Goal: Task Accomplishment & Management: Manage account settings

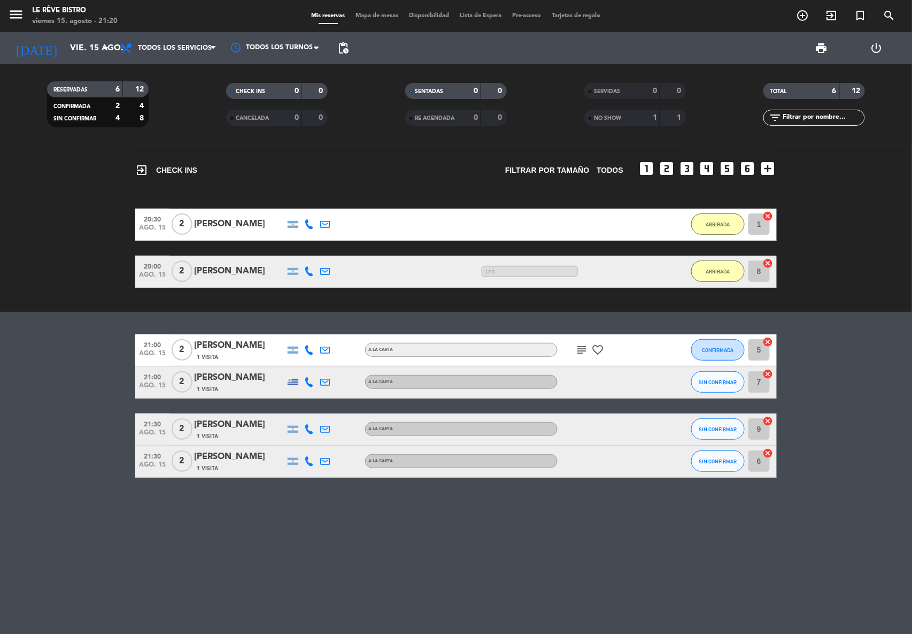
click at [582, 350] on icon "subject" at bounding box center [581, 349] width 13 height 13
click at [728, 349] on span "CONFIRMADA" at bounding box center [718, 350] width 32 height 6
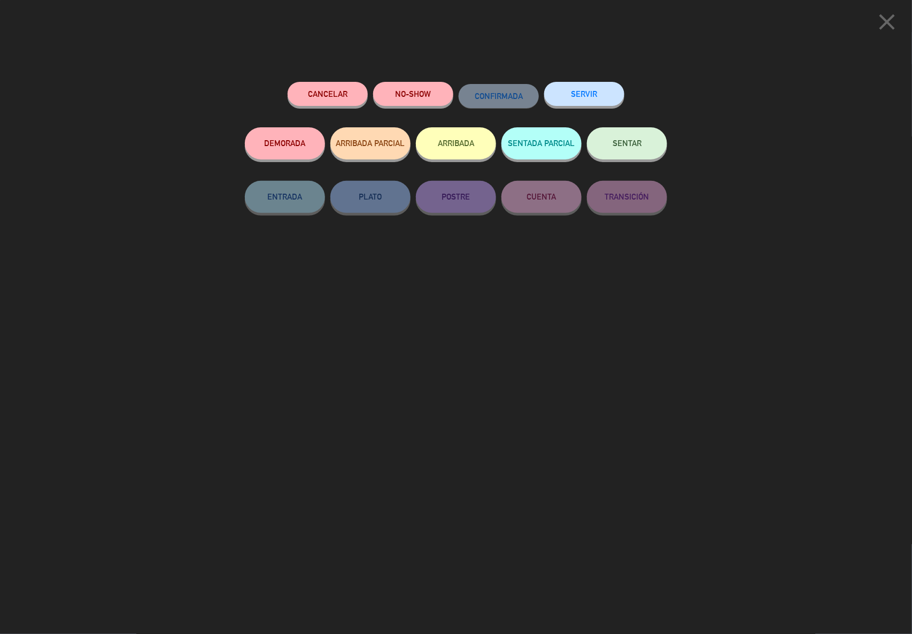
click at [450, 146] on button "ARRIBADA" at bounding box center [456, 143] width 80 height 32
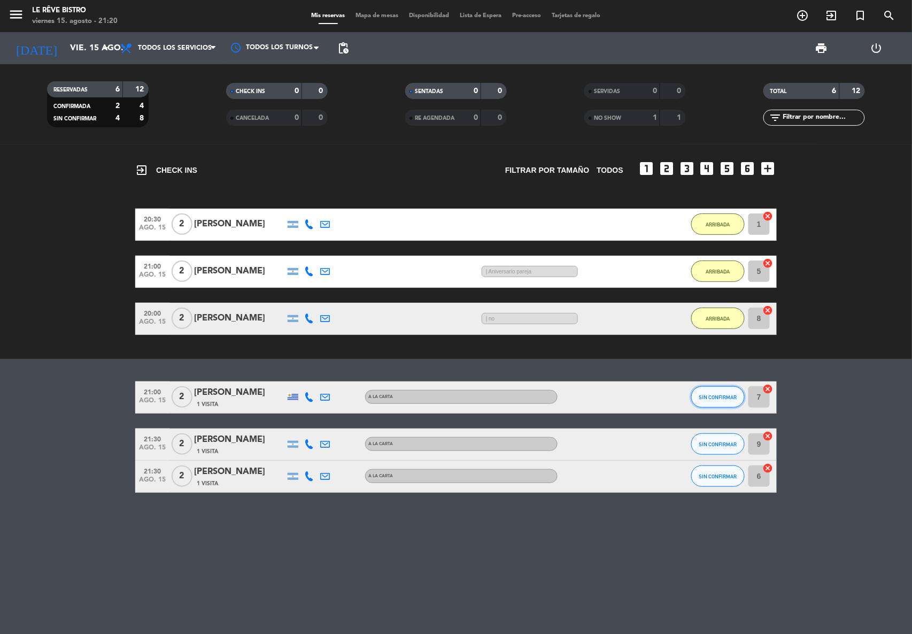
click at [721, 392] on button "SIN CONFIRMAR" at bounding box center [717, 396] width 53 height 21
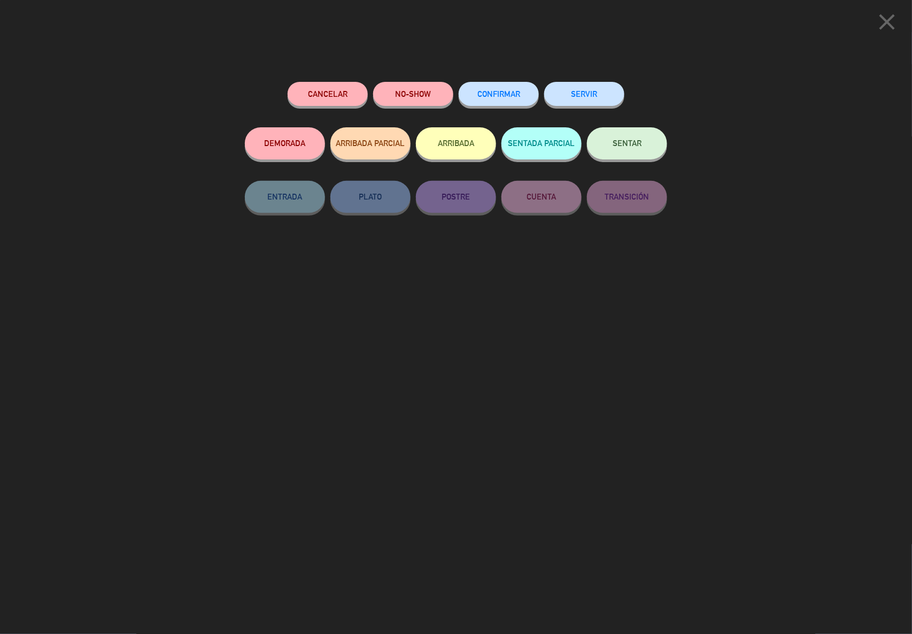
click at [458, 142] on button "ARRIBADA" at bounding box center [456, 143] width 80 height 32
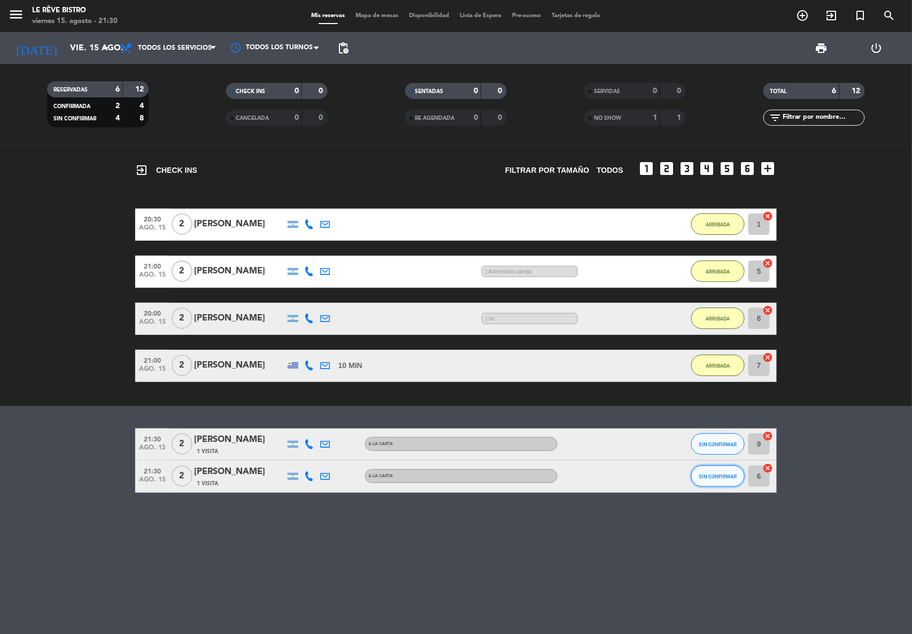
click at [719, 471] on button "SIN CONFIRMAR" at bounding box center [717, 475] width 53 height 21
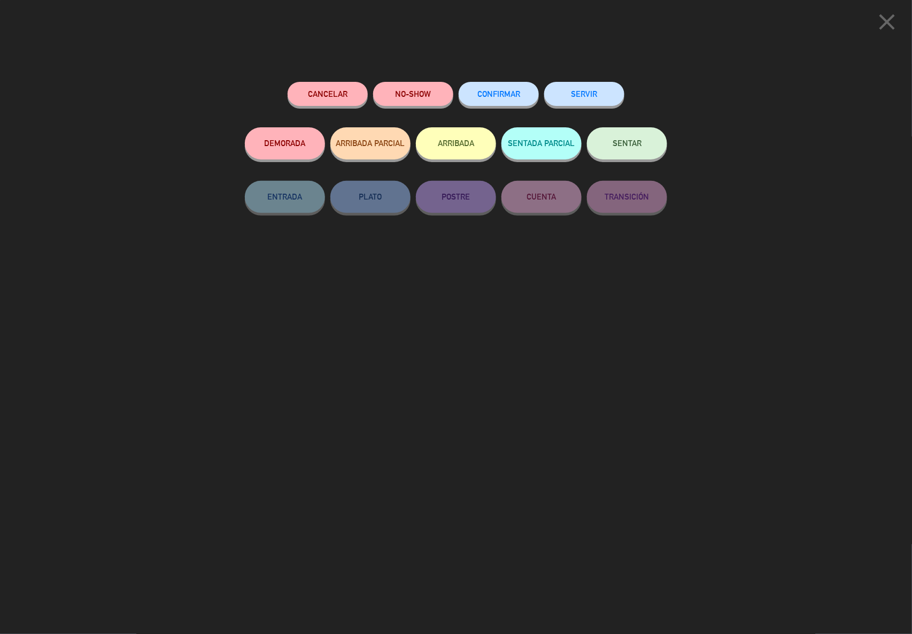
click at [445, 142] on button "ARRIBADA" at bounding box center [456, 143] width 80 height 32
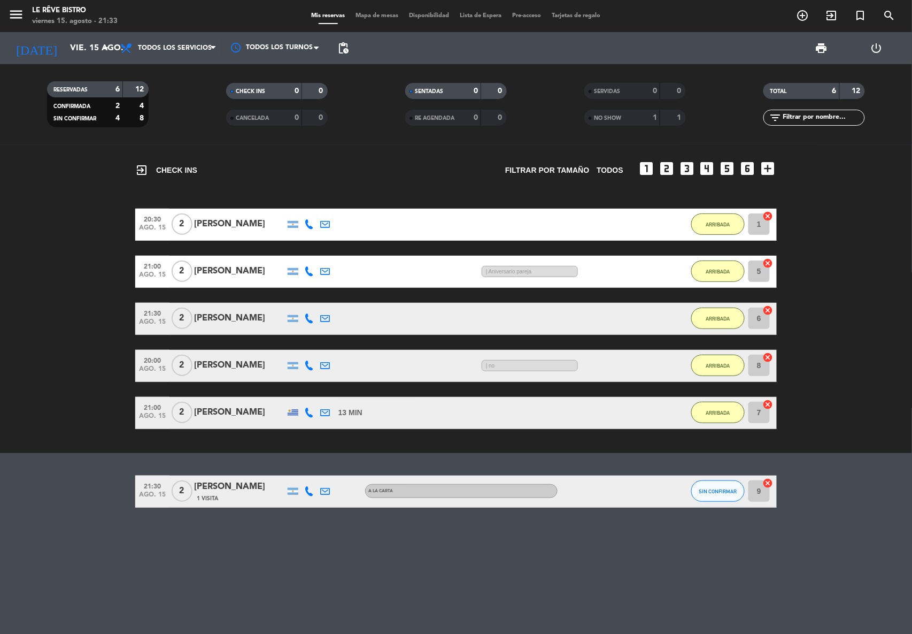
click at [599, 415] on div "21:00 ago. 15 2 [PERSON_NAME] 13 MIN / 3:50 H sms ARRIBADA 7 cancel" at bounding box center [456, 413] width 642 height 32
click at [237, 412] on div "[PERSON_NAME]" at bounding box center [239, 412] width 91 height 14
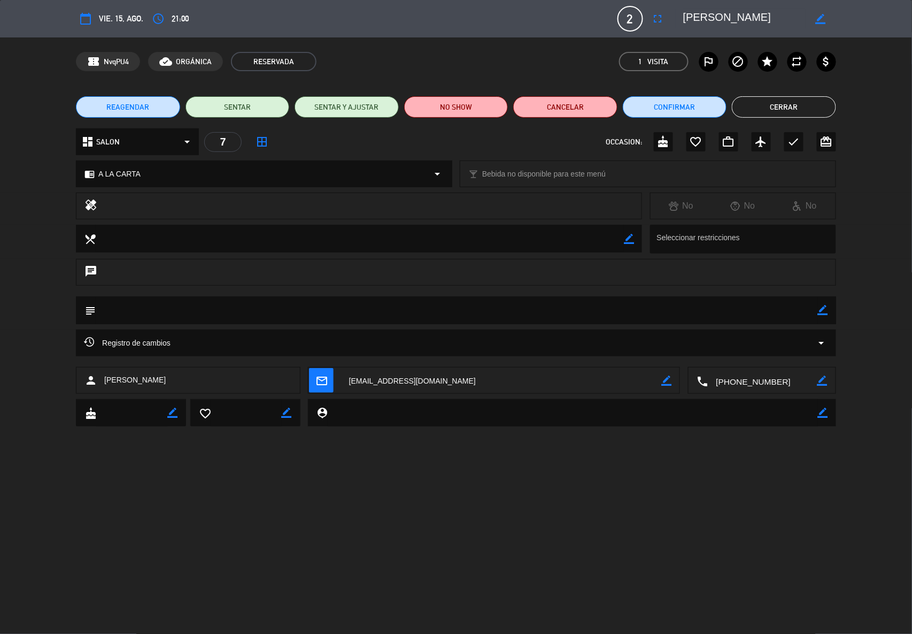
click at [796, 102] on button "Cerrar" at bounding box center [784, 106] width 104 height 21
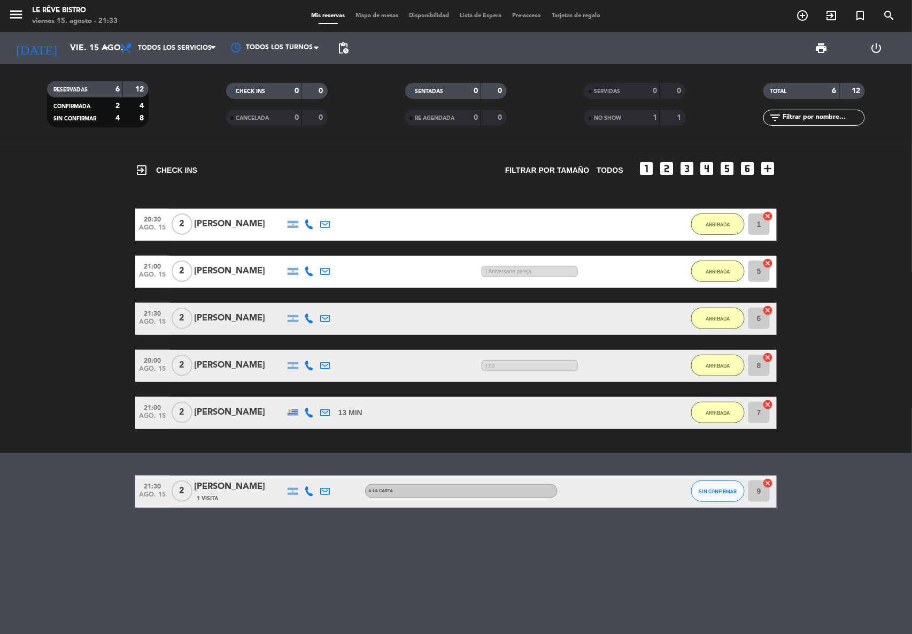
click at [208, 313] on div "[PERSON_NAME]" at bounding box center [239, 318] width 91 height 14
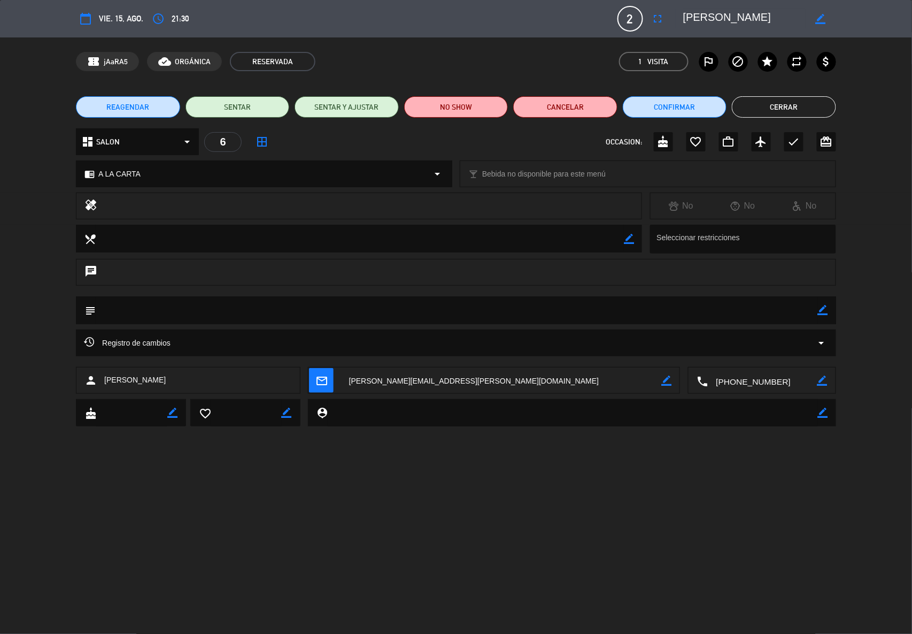
click at [811, 104] on button "Cerrar" at bounding box center [784, 106] width 104 height 21
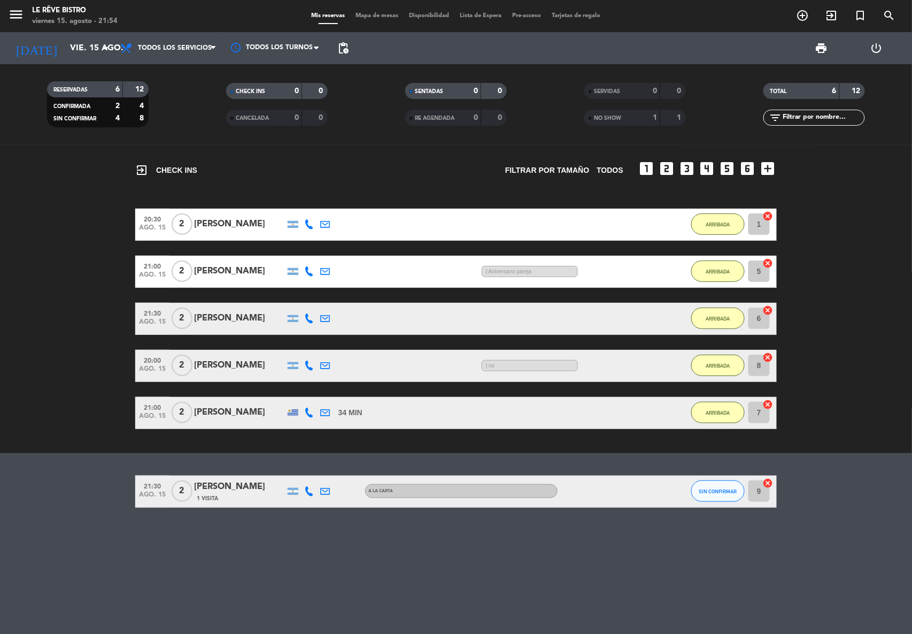
click at [629, 118] on div "NO SHOW" at bounding box center [611, 118] width 49 height 12
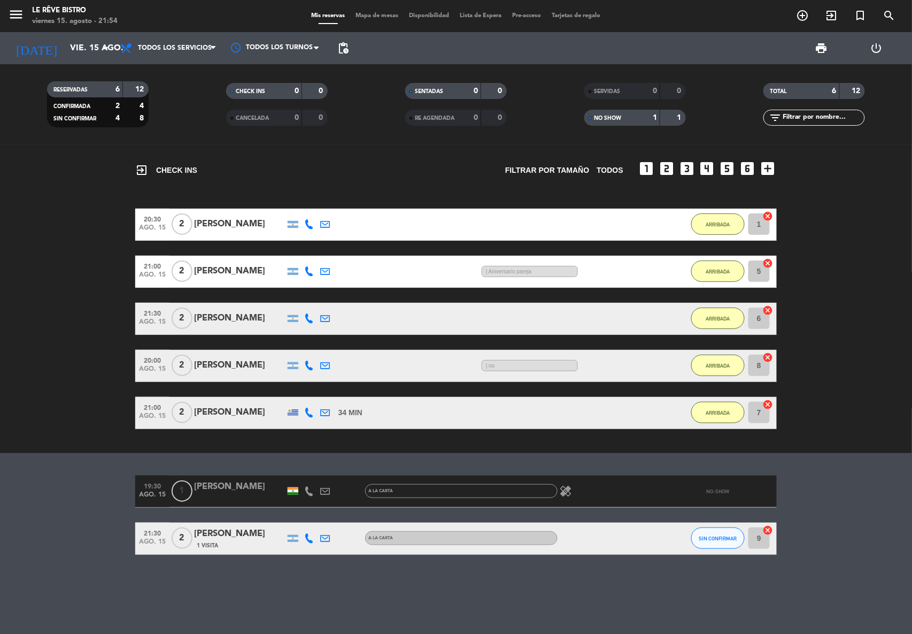
click at [600, 117] on span "NO SHOW" at bounding box center [607, 117] width 27 height 5
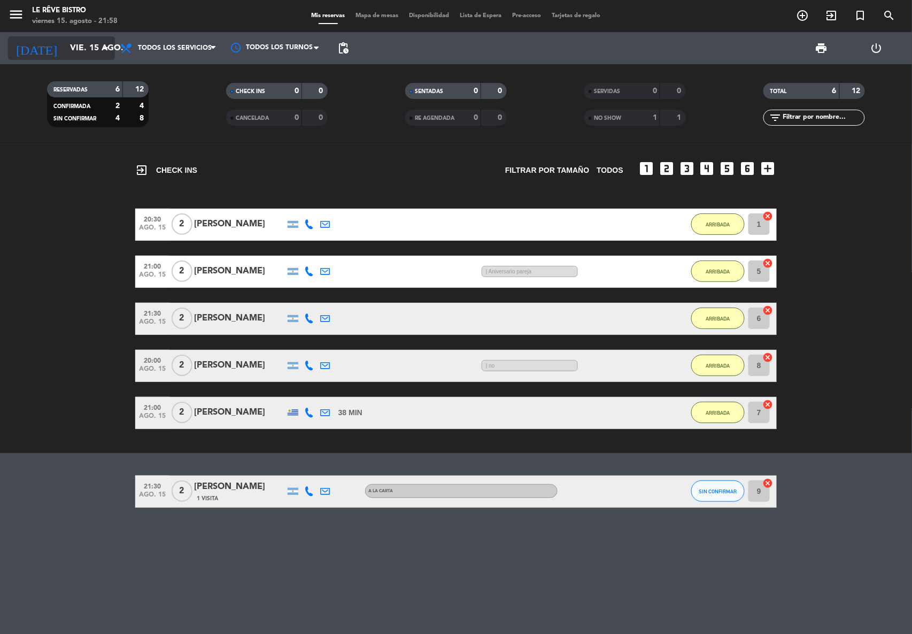
click at [103, 37] on div "[DATE] vie. 15 ago. arrow_drop_down" at bounding box center [61, 48] width 107 height 24
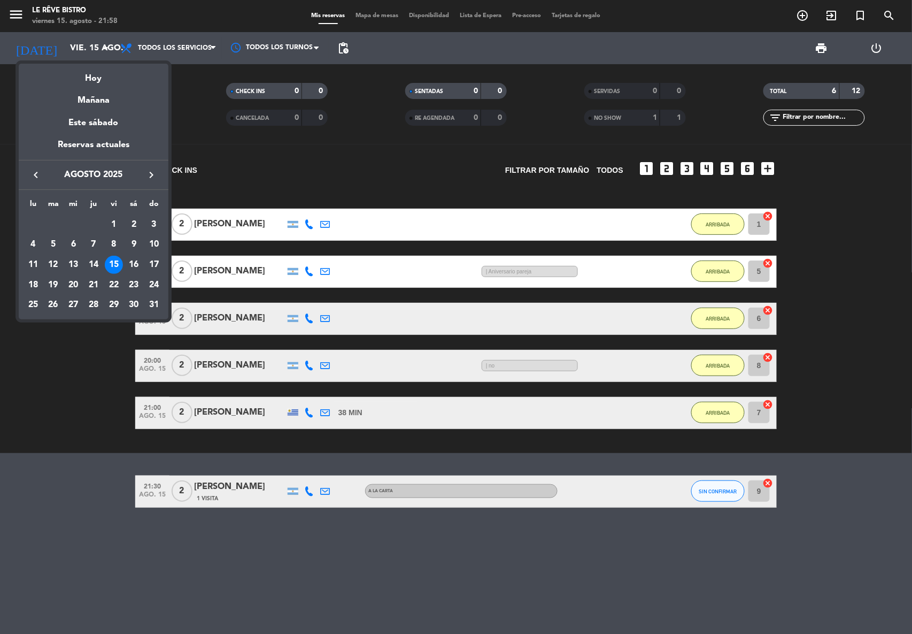
drag, startPoint x: 92, startPoint y: 98, endPoint x: 234, endPoint y: 88, distance: 142.1
click at [92, 98] on div "Mañana" at bounding box center [94, 97] width 150 height 22
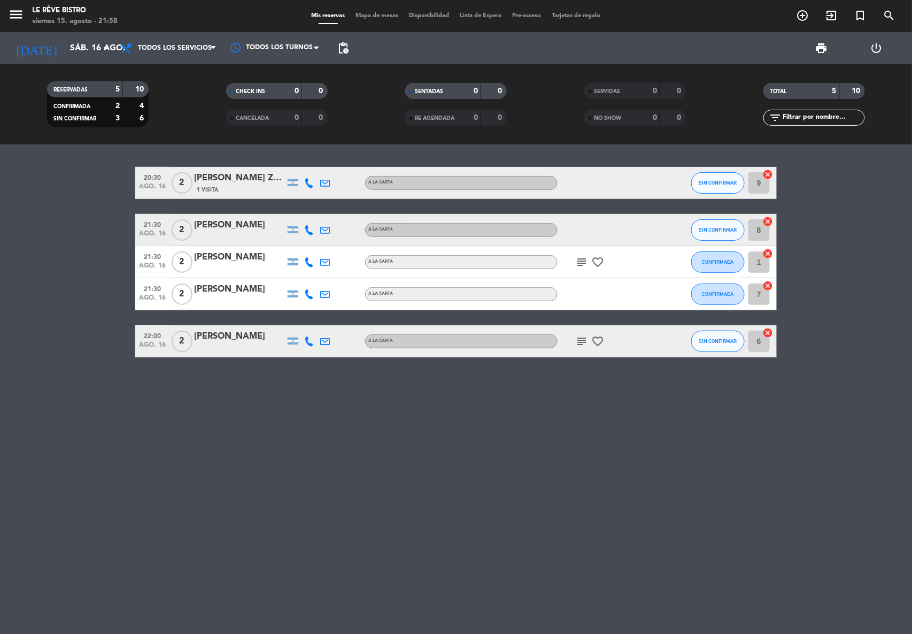
click at [582, 341] on icon "subject" at bounding box center [581, 341] width 13 height 13
click at [597, 335] on icon "favorite_border" at bounding box center [597, 341] width 13 height 13
click at [580, 259] on icon "subject" at bounding box center [581, 262] width 13 height 13
click at [634, 261] on div "subject Me gustaría solicitar una [PERSON_NAME] con una nota que diga Feliz ani…" at bounding box center [606, 262] width 96 height 32
click at [601, 260] on icon "favorite_border" at bounding box center [597, 262] width 13 height 13
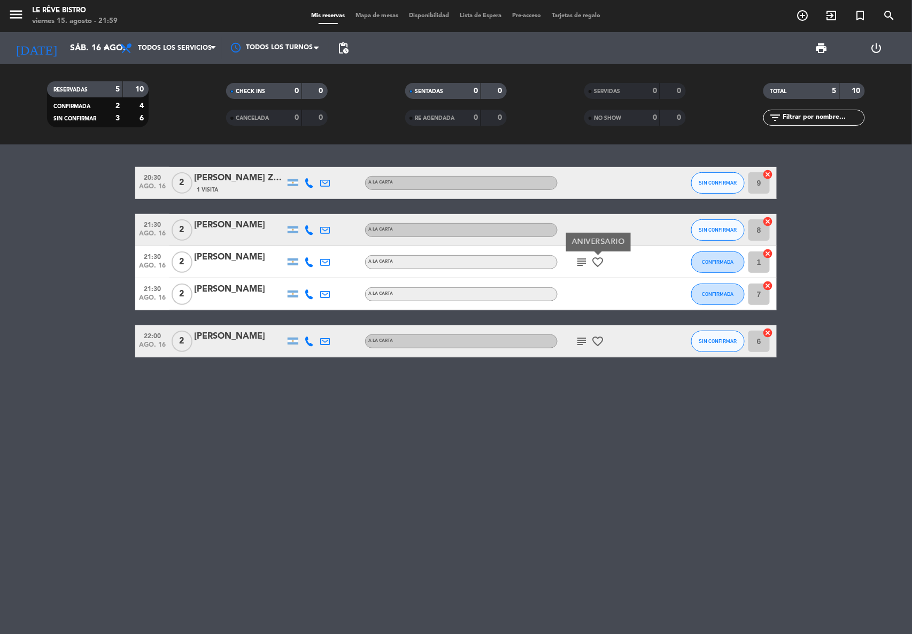
click at [593, 341] on icon "favorite_border" at bounding box center [597, 341] width 13 height 13
click at [565, 510] on div "20:30 ago. 16 2 [PERSON_NAME] Zuain 1 Visita A LA CARTA SIN CONFIRMAR 9 cancel …" at bounding box center [456, 388] width 912 height 489
click at [97, 43] on input "sáb. 16 ago." at bounding box center [121, 48] width 113 height 21
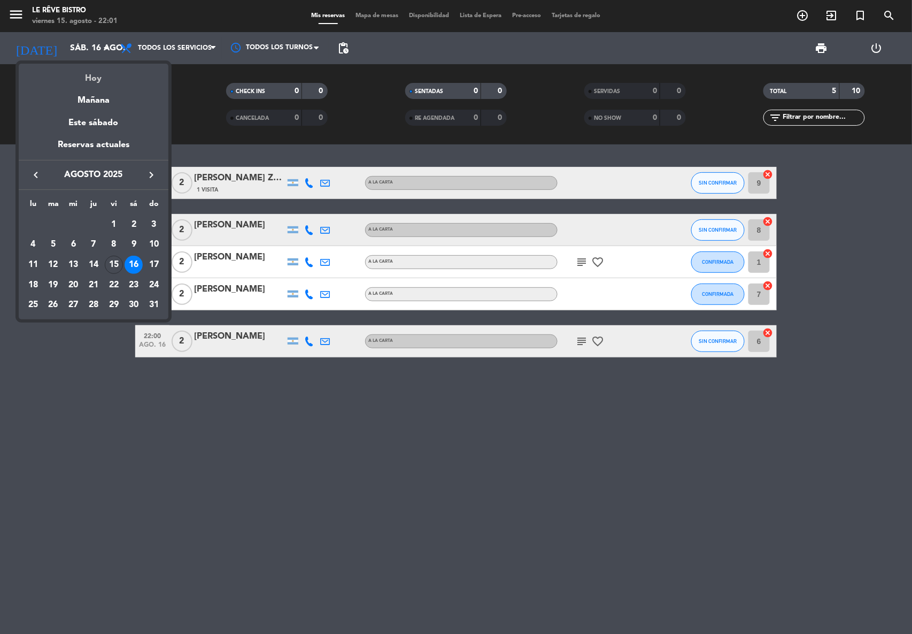
click at [95, 76] on div "Hoy" at bounding box center [94, 75] width 150 height 22
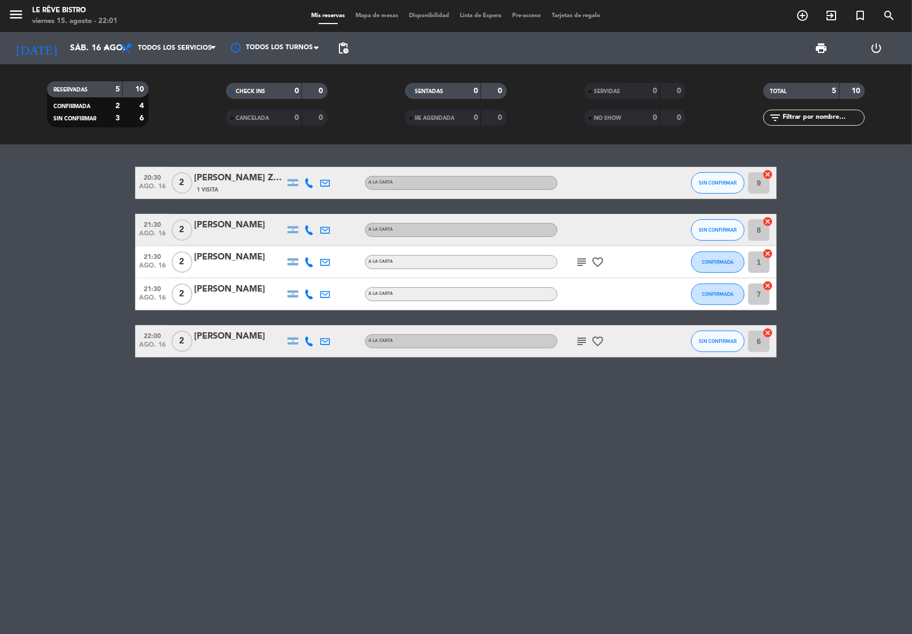
type input "vie. 15 ago."
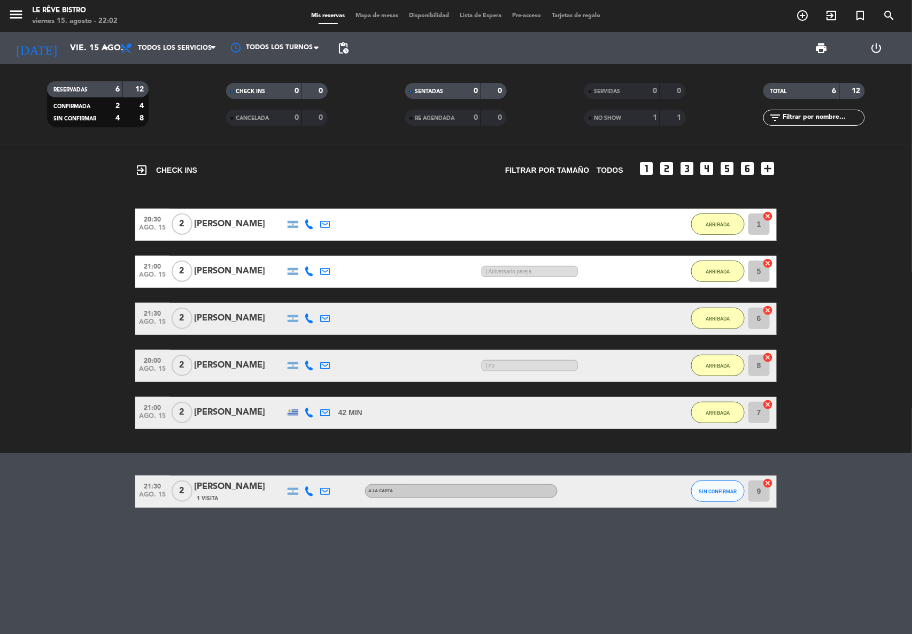
click at [353, 148] on div "exit_to_app CHECK INS Filtrar por tamaño TODOS looks_one looks_two looks_3 look…" at bounding box center [456, 165] width 642 height 42
click at [213, 497] on span "1 Visita" at bounding box center [207, 498] width 21 height 9
